Goal: Information Seeking & Learning: Learn about a topic

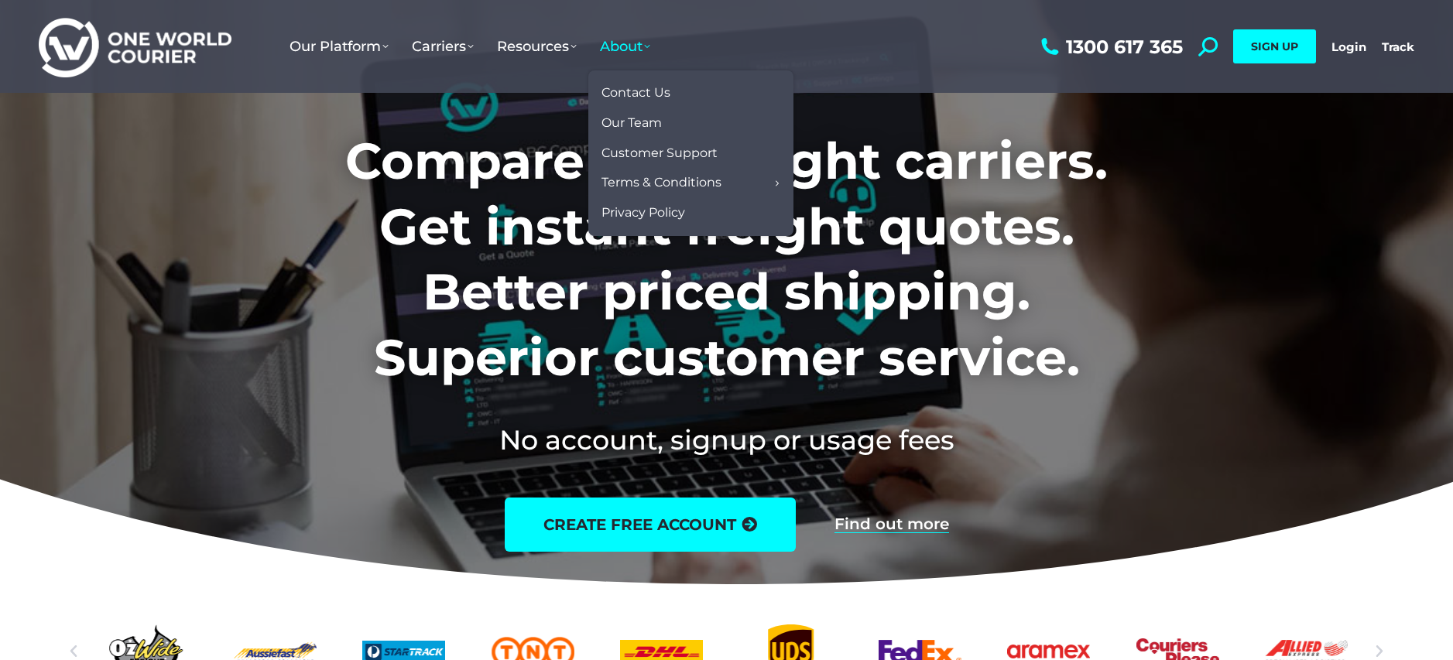
click at [635, 46] on span "About" at bounding box center [625, 46] width 50 height 17
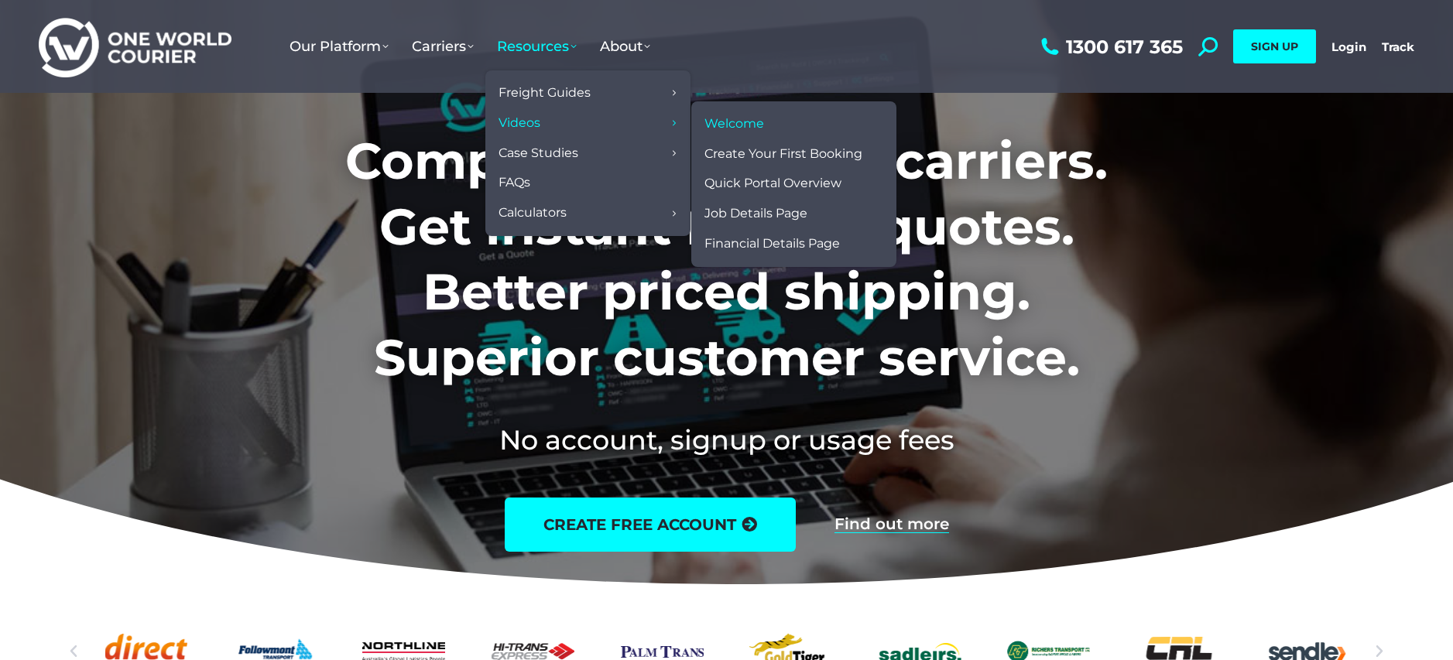
click at [757, 122] on span "Welcome" at bounding box center [734, 124] width 60 height 16
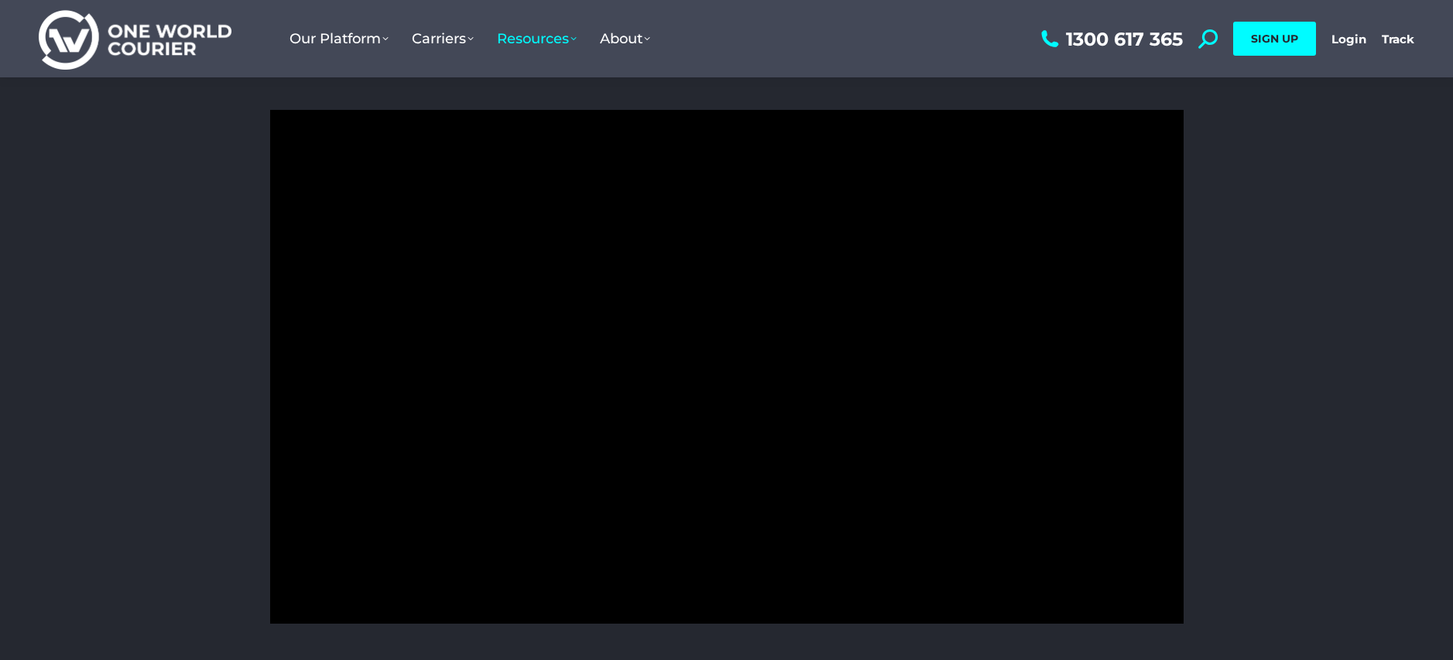
scroll to position [145, 0]
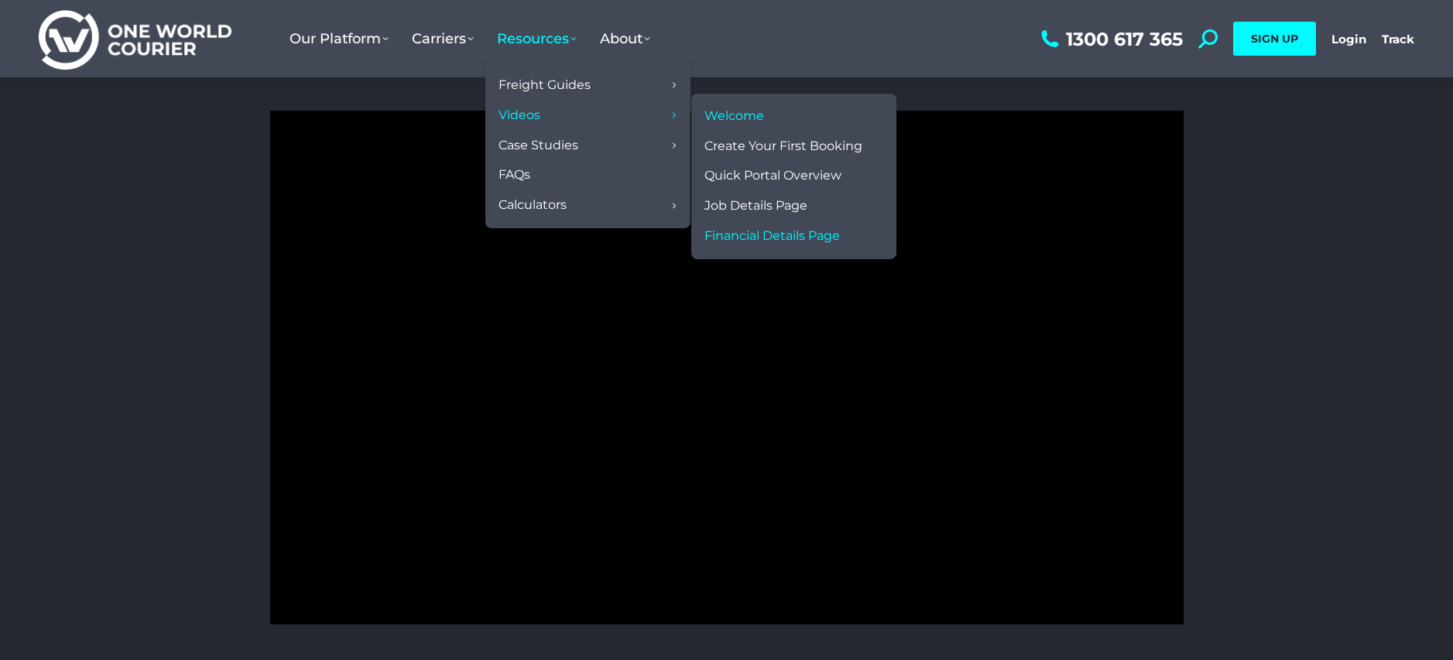
click at [734, 235] on span "Financial Details Page" at bounding box center [771, 236] width 135 height 16
